Goal: Task Accomplishment & Management: Manage account settings

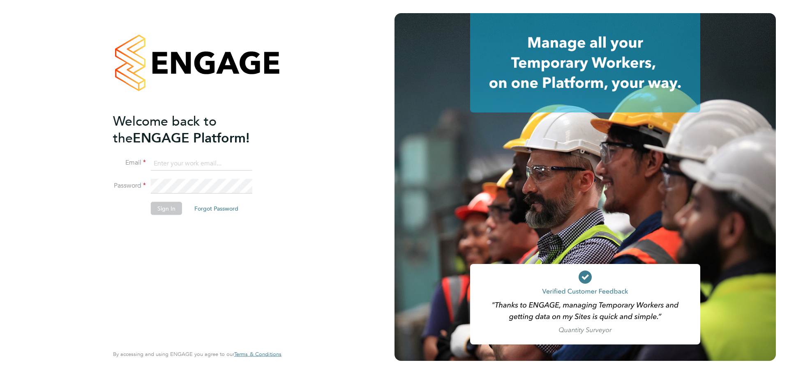
type input "laurence.Elkington@huntereducation.co.uk"
click at [163, 209] on button "Sign In" at bounding box center [166, 208] width 31 height 13
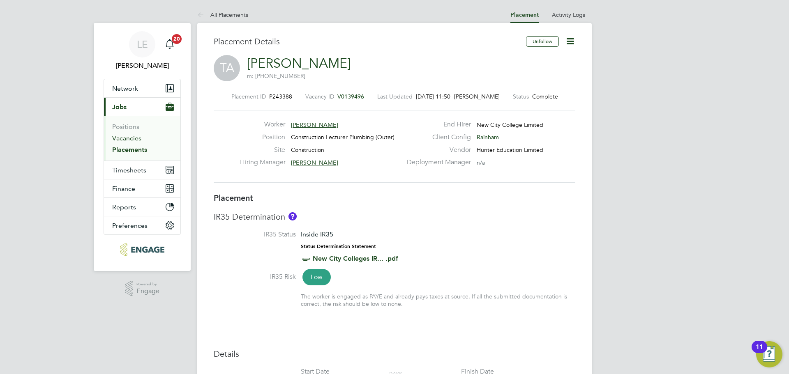
click at [123, 136] on link "Vacancies" at bounding box center [126, 138] width 29 height 8
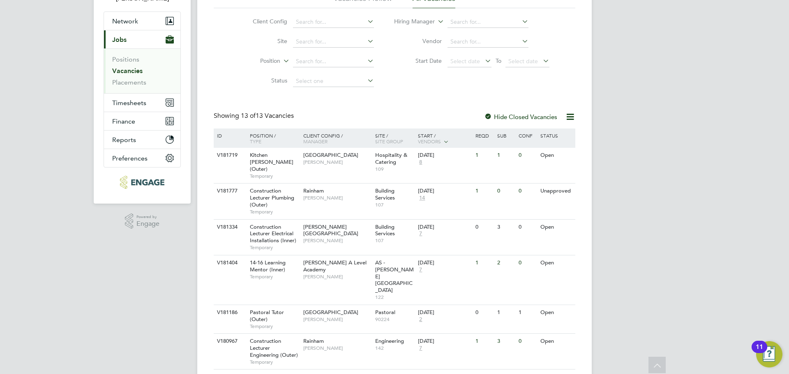
scroll to position [82, 0]
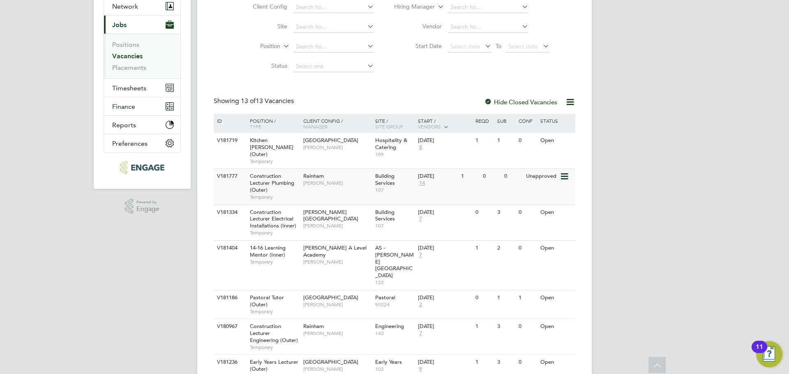
click at [356, 190] on div "V181777 Construction Lecturer Plumbing (Outer) Temporary Rainham [PERSON_NAME] …" at bounding box center [395, 187] width 362 height 36
click at [122, 90] on span "Timesheets" at bounding box center [129, 88] width 34 height 8
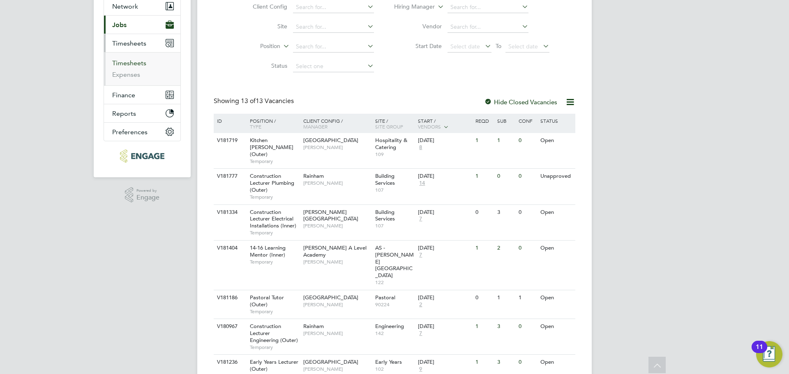
click at [127, 62] on link "Timesheets" at bounding box center [129, 63] width 34 height 8
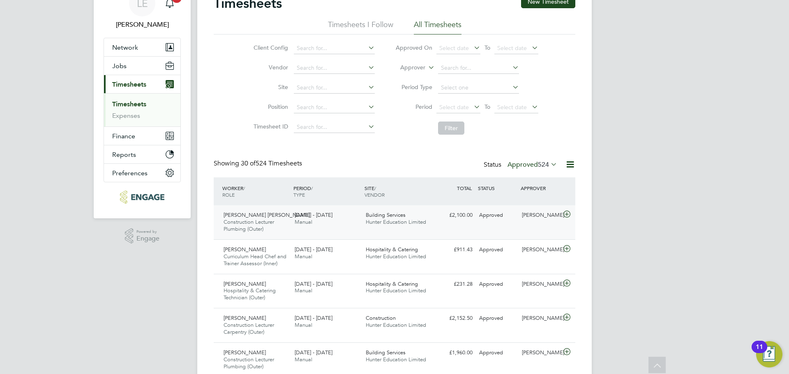
click at [565, 216] on icon at bounding box center [567, 214] width 10 height 7
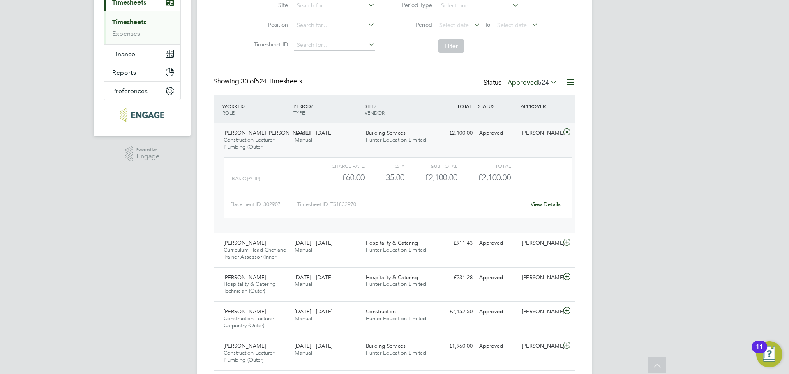
click at [551, 206] on link "View Details" at bounding box center [546, 204] width 30 height 7
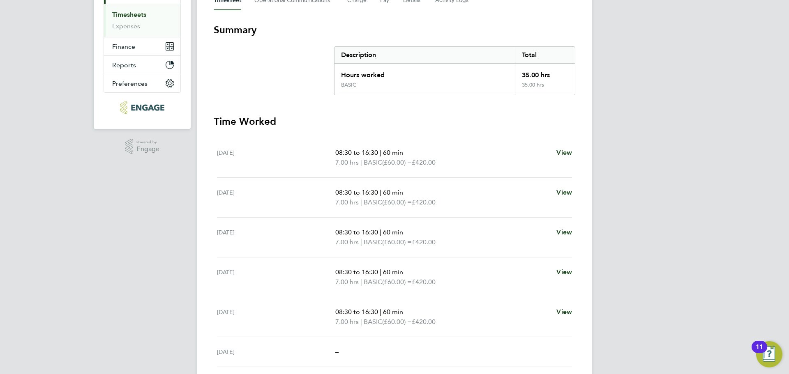
scroll to position [21, 0]
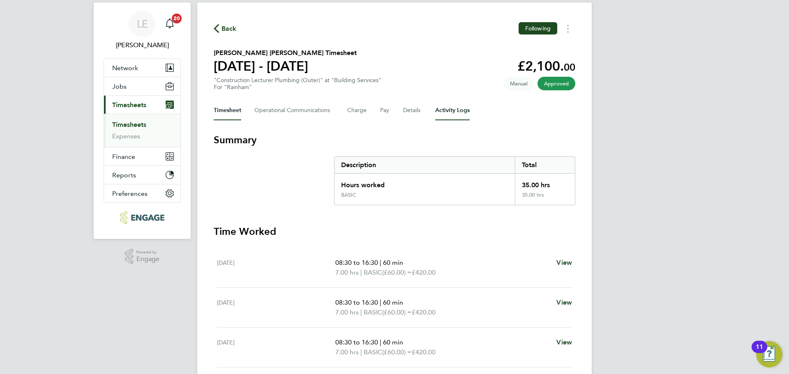
click at [464, 108] on Logs-tab "Activity Logs" at bounding box center [452, 111] width 35 height 20
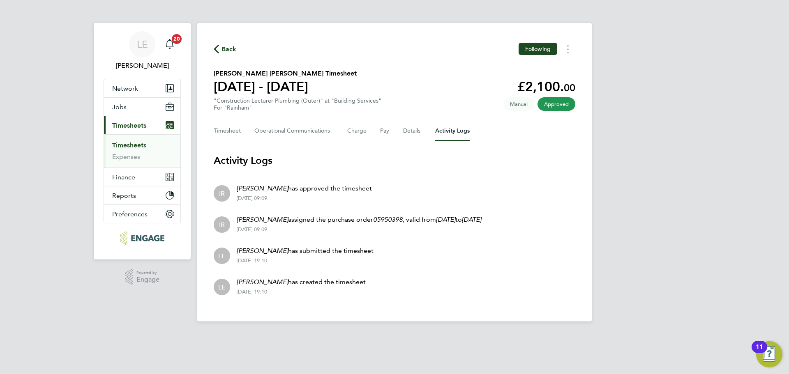
click at [121, 145] on link "Timesheets" at bounding box center [129, 145] width 34 height 8
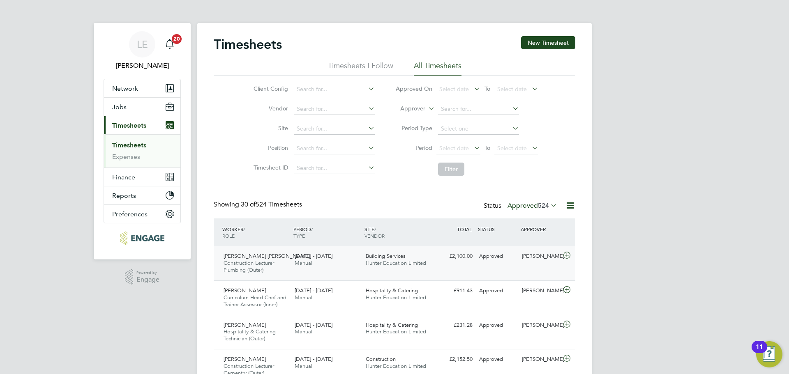
click at [567, 255] on icon at bounding box center [567, 255] width 10 height 7
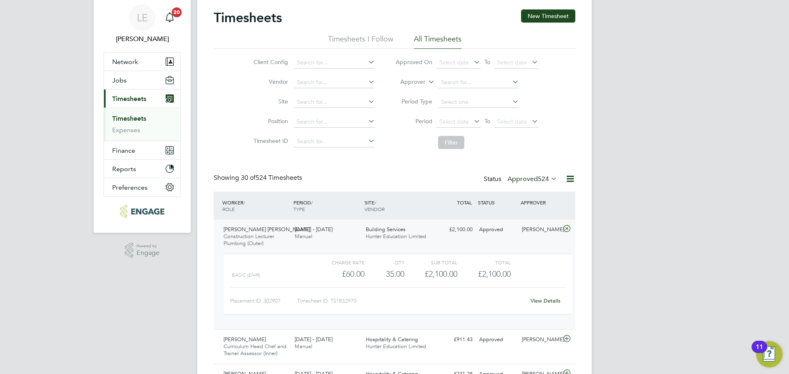
scroll to position [41, 0]
